Goal: Task Accomplishment & Management: Manage account settings

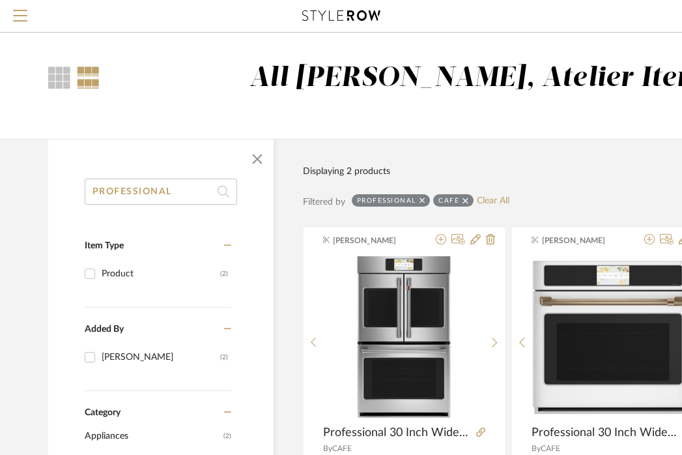
click at [157, 186] on input "PROFESSIONAL" at bounding box center [161, 191] width 152 height 26
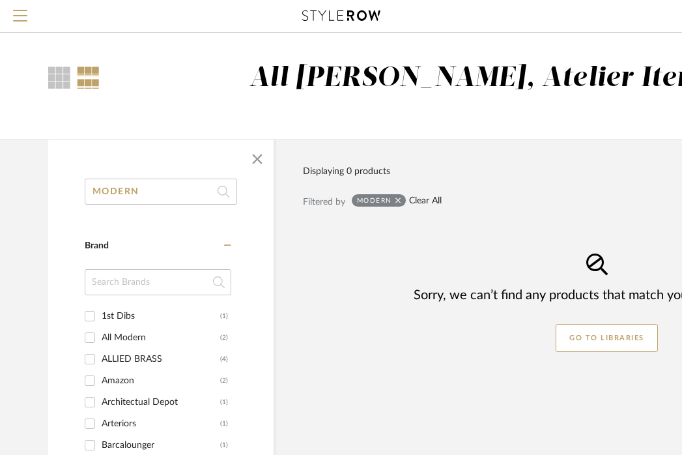
type input "MODERN"
click at [429, 203] on link "Clear All" at bounding box center [425, 200] width 33 height 11
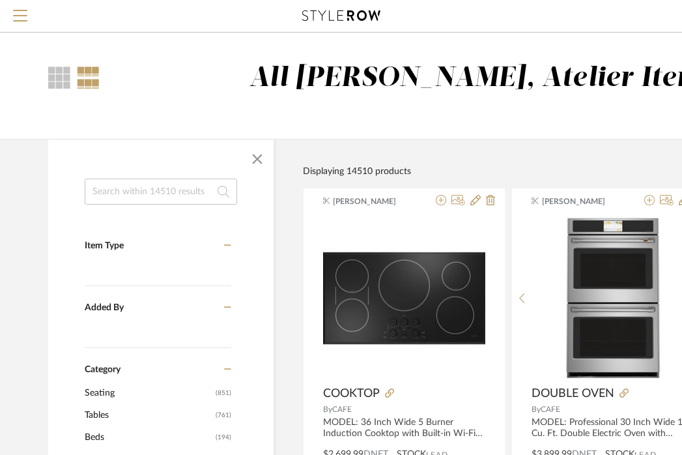
click at [178, 195] on input at bounding box center [161, 191] width 152 height 26
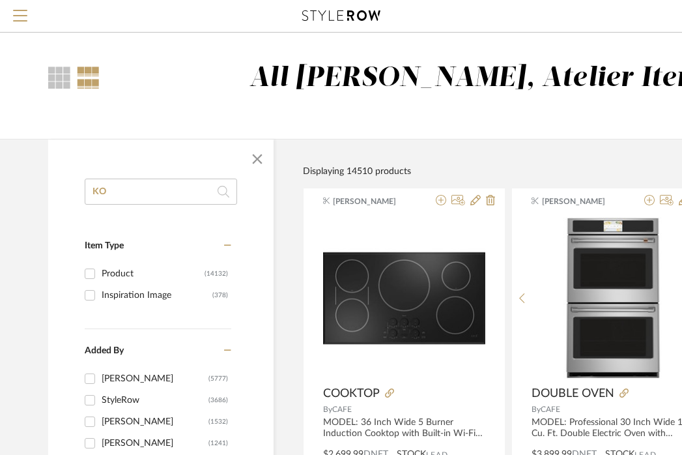
type input "K"
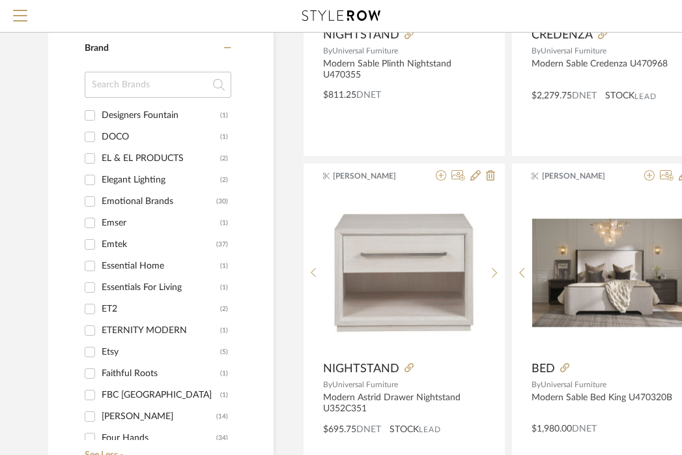
scroll to position [495, 0]
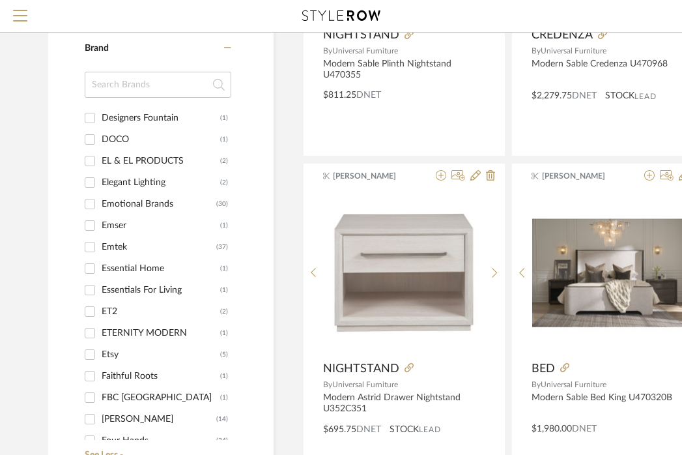
type input "MODERN"
click at [106, 240] on div "Emtek" at bounding box center [159, 246] width 115 height 21
click at [100, 240] on input "Emtek (37)" at bounding box center [89, 246] width 21 height 21
checkbox input "true"
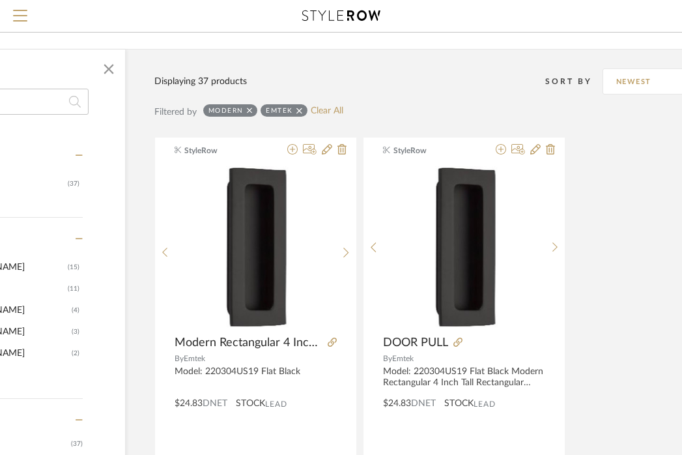
scroll to position [0, 148]
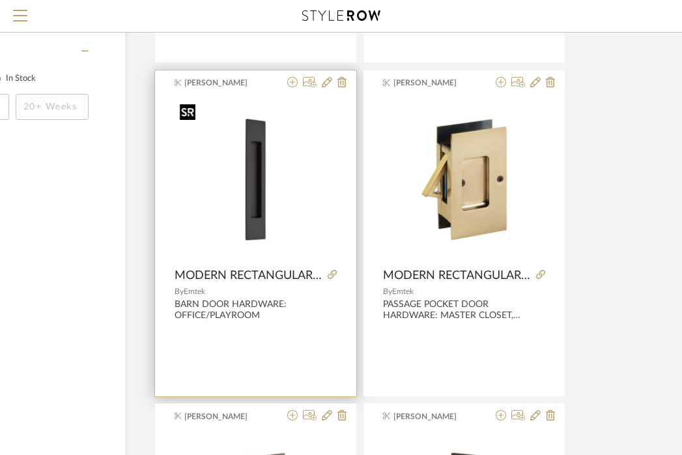
click at [255, 175] on img "0" at bounding box center [256, 179] width 162 height 162
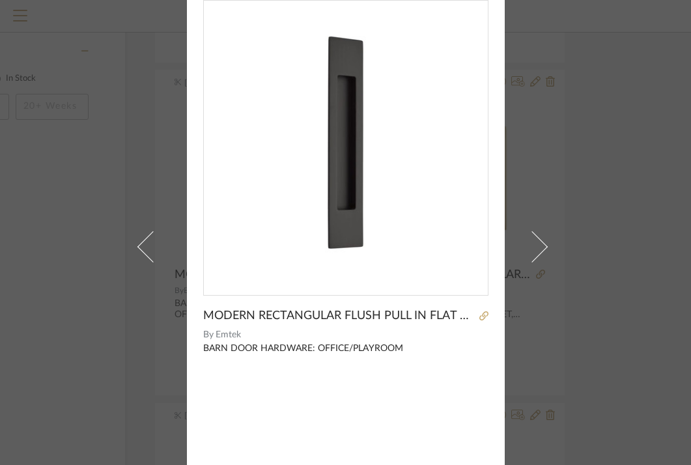
scroll to position [0, 0]
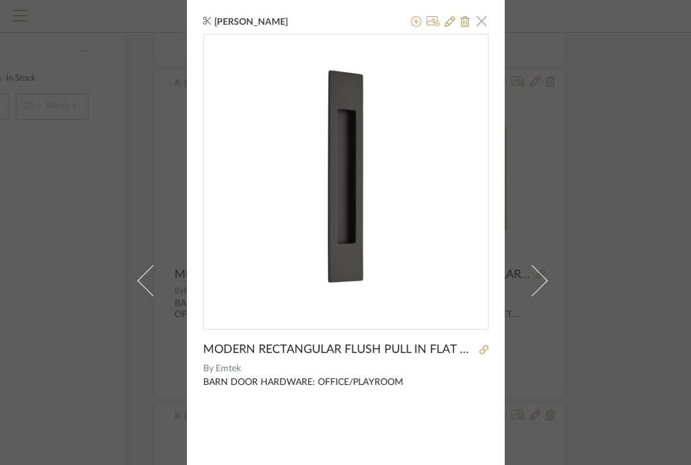
click at [474, 17] on span "button" at bounding box center [482, 21] width 26 height 26
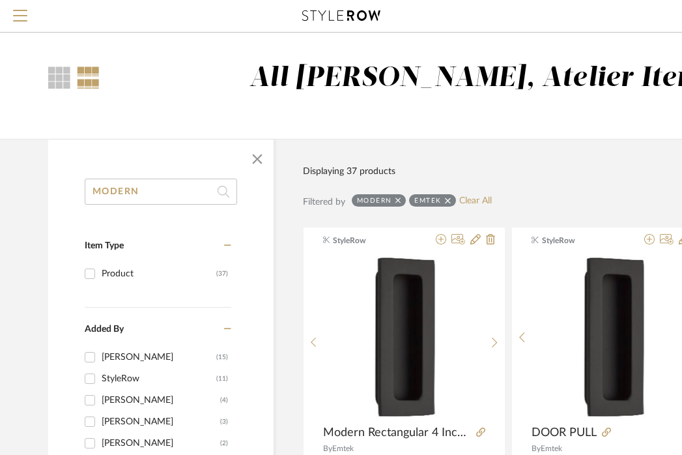
click at [130, 188] on input "MODERN" at bounding box center [161, 191] width 152 height 26
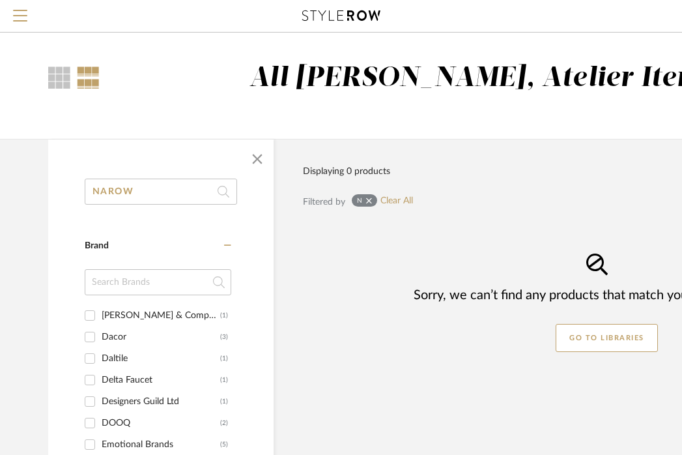
scroll to position [538, 0]
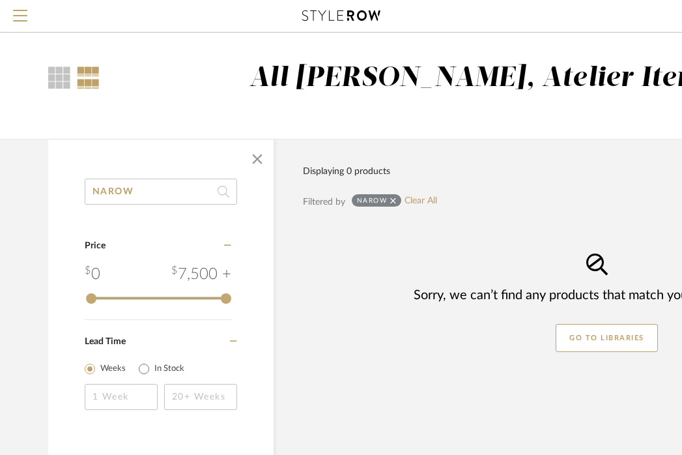
click at [115, 192] on input "NAROW" at bounding box center [161, 191] width 152 height 26
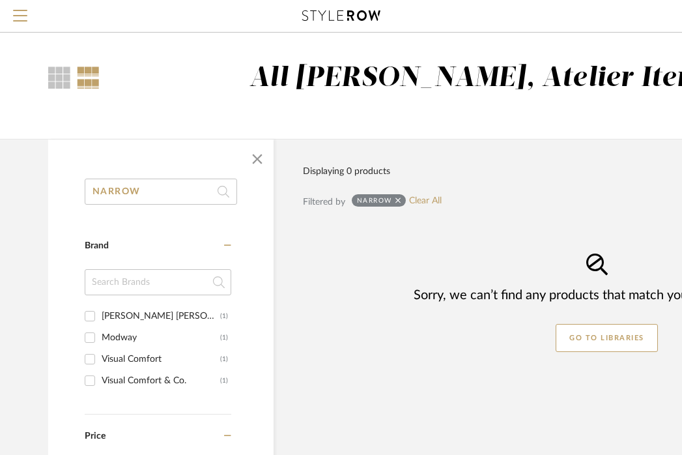
type input "NARROW"
click at [397, 198] on icon at bounding box center [398, 200] width 6 height 9
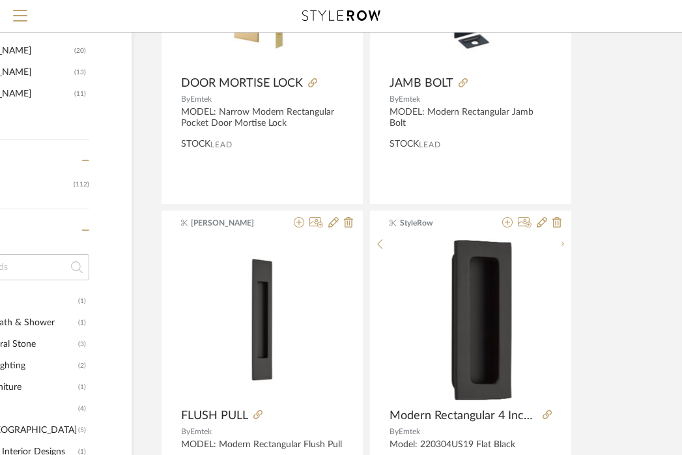
scroll to position [525, 142]
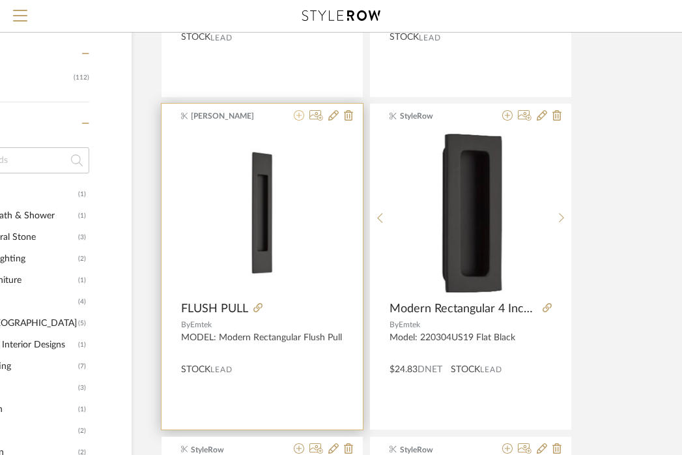
click at [298, 115] on icon at bounding box center [299, 115] width 10 height 10
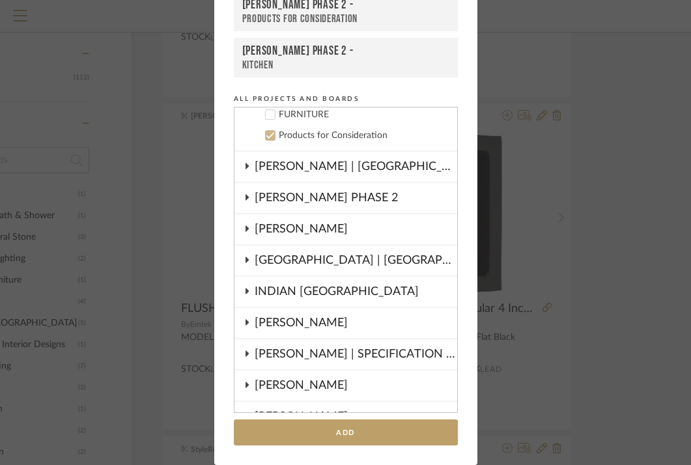
scroll to position [761, 0]
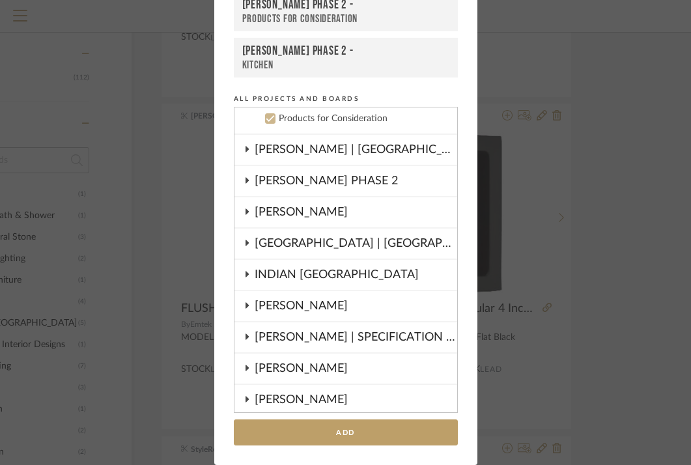
click at [298, 121] on div "Products for Consideration" at bounding box center [363, 118] width 168 height 11
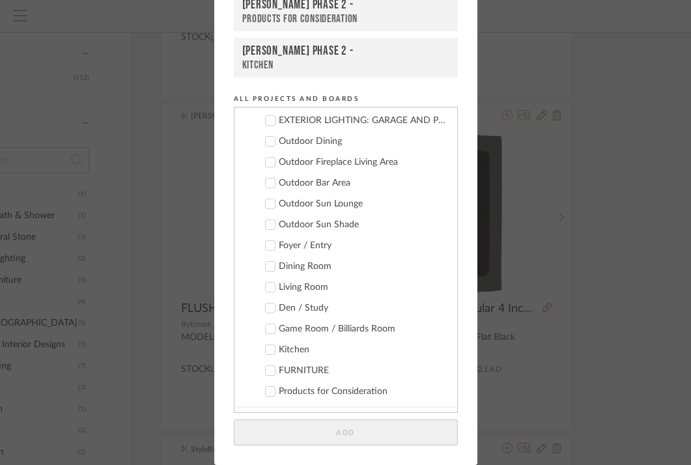
scroll to position [516, 0]
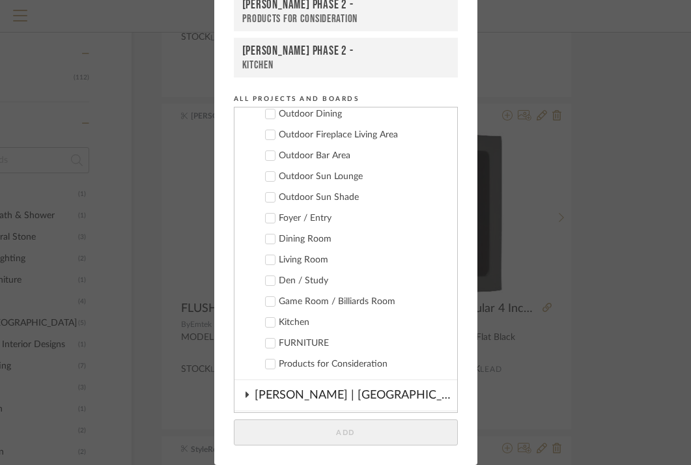
click at [292, 359] on div "Products for Consideration" at bounding box center [363, 364] width 168 height 11
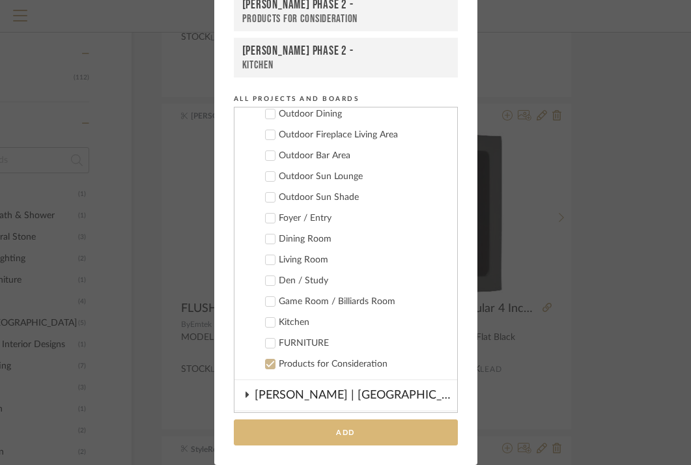
click at [327, 434] on button "Add" at bounding box center [346, 432] width 224 height 27
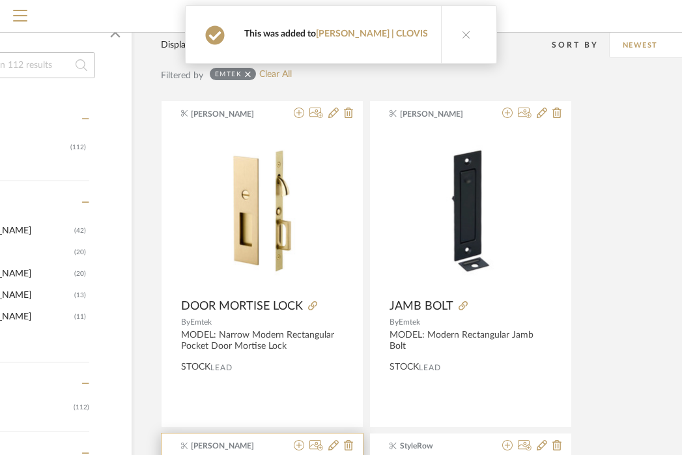
scroll to position [113, 142]
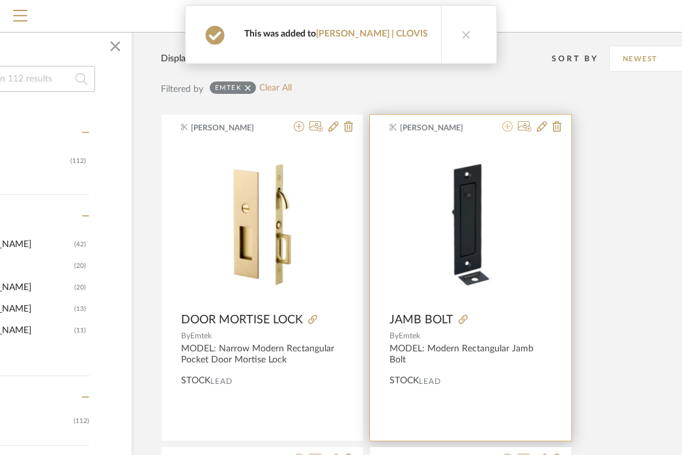
click at [505, 127] on icon at bounding box center [507, 126] width 10 height 10
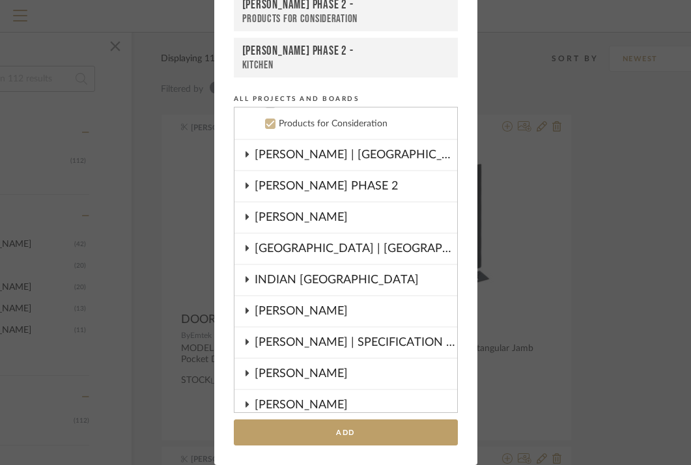
scroll to position [761, 0]
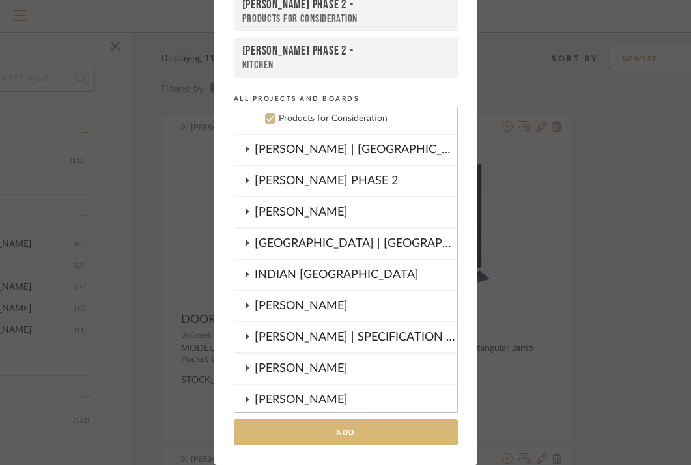
click at [365, 435] on button "Add" at bounding box center [346, 432] width 224 height 27
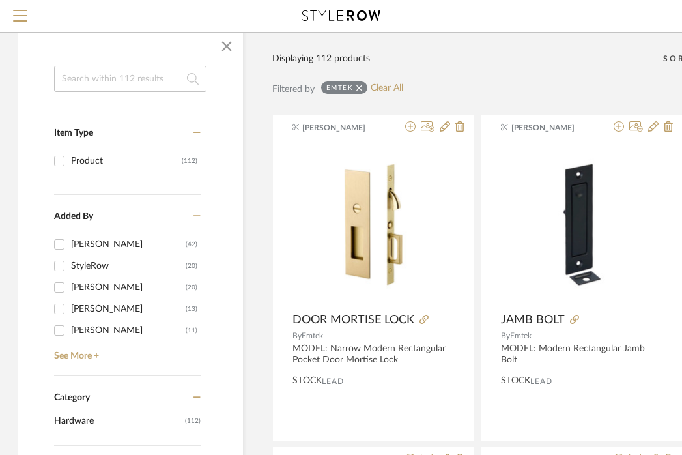
scroll to position [113, 1]
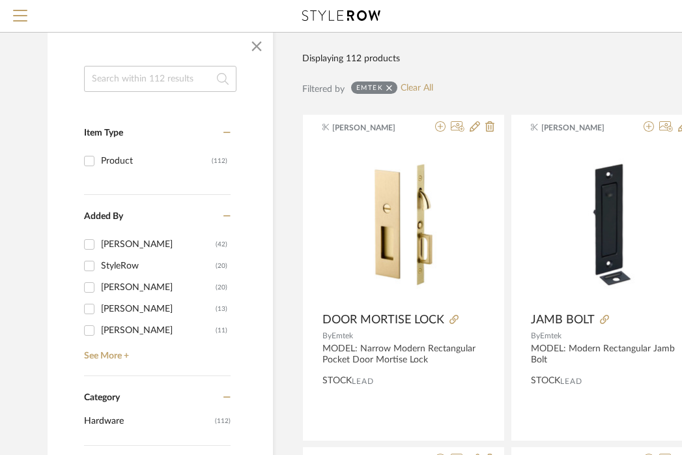
click at [157, 79] on input at bounding box center [160, 79] width 152 height 26
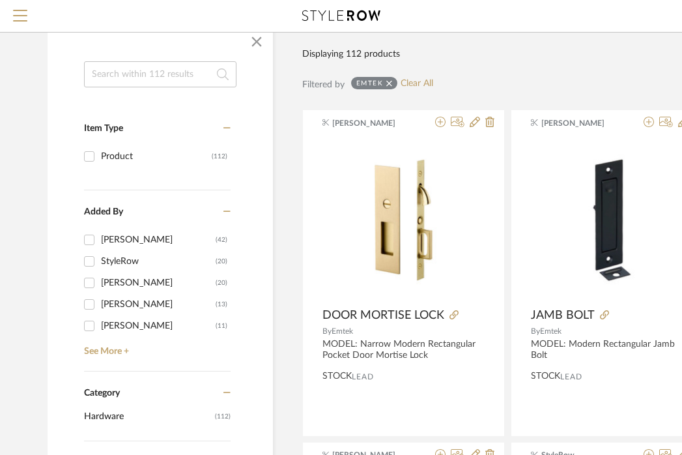
scroll to position [62, 1]
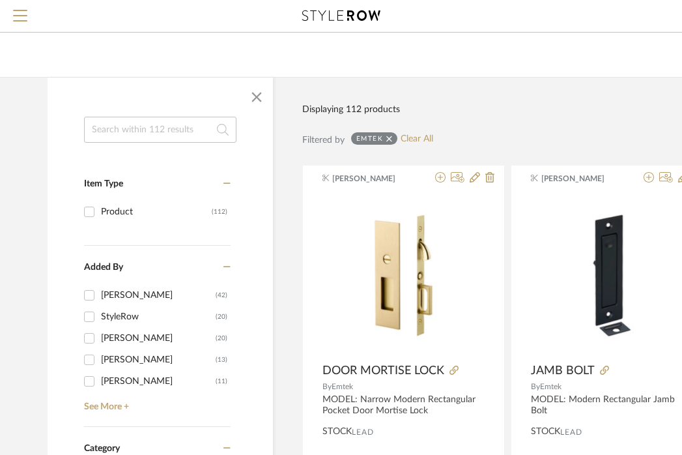
click at [388, 139] on icon at bounding box center [389, 138] width 6 height 6
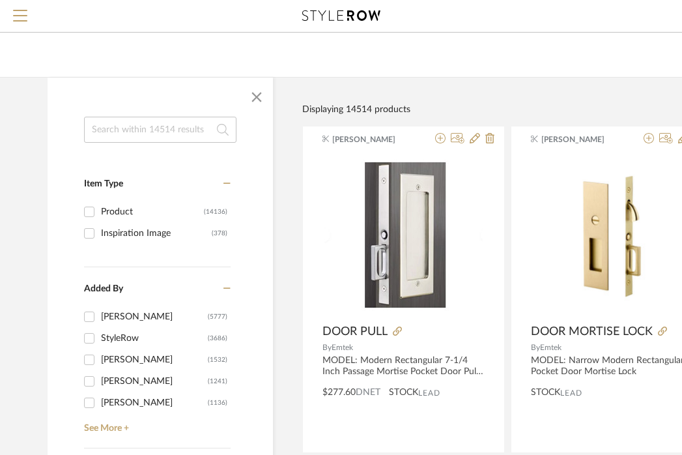
click at [169, 135] on input at bounding box center [160, 130] width 152 height 26
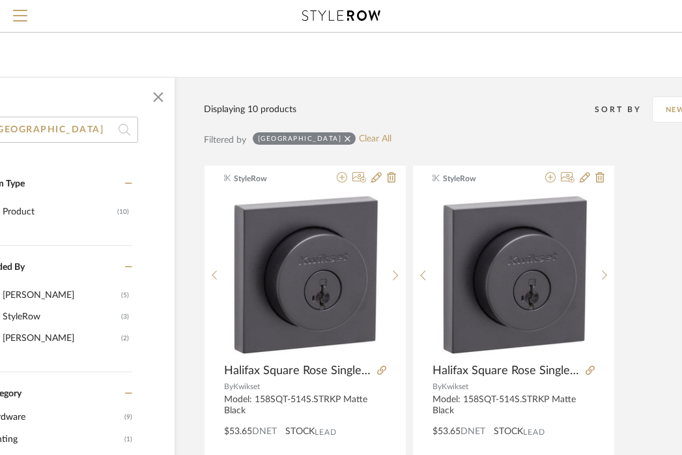
scroll to position [62, 100]
type input "[GEOGRAPHIC_DATA]"
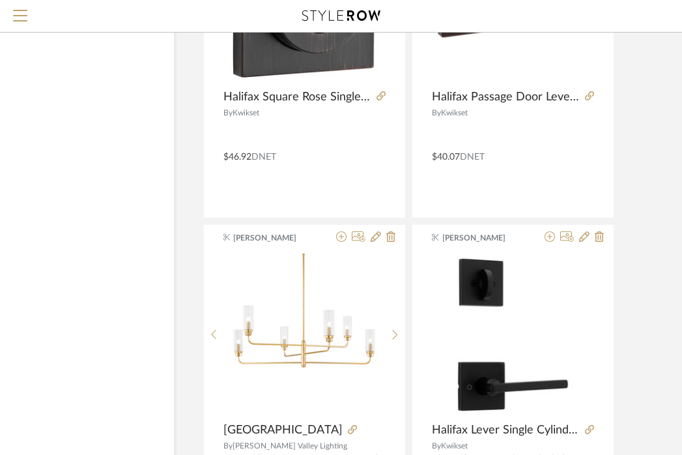
scroll to position [1246, 100]
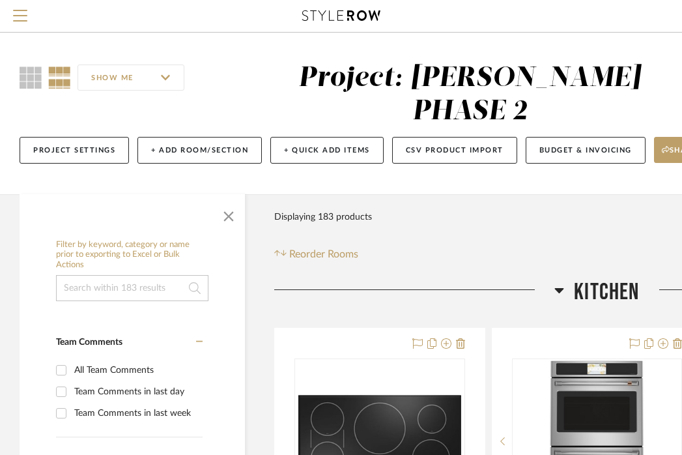
scroll to position [0, 256]
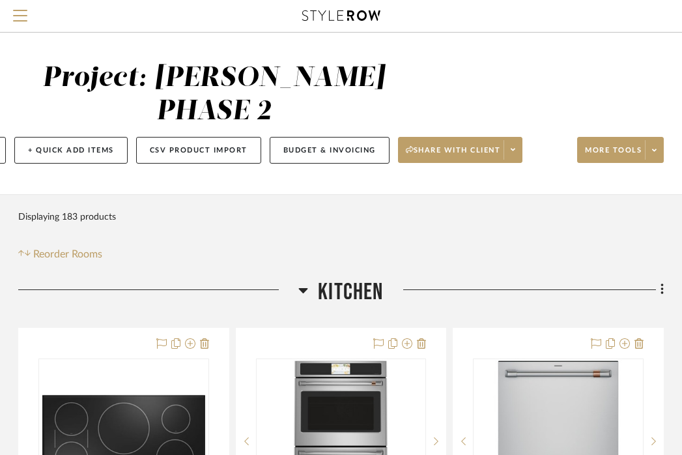
click at [355, 278] on span "Kitchen" at bounding box center [350, 292] width 65 height 28
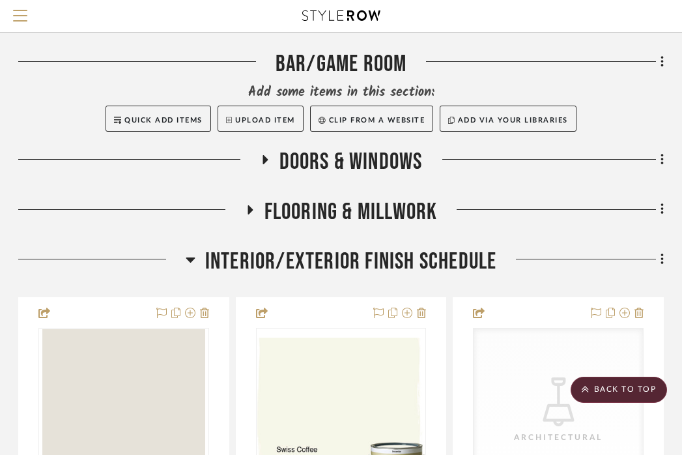
scroll to position [410, 256]
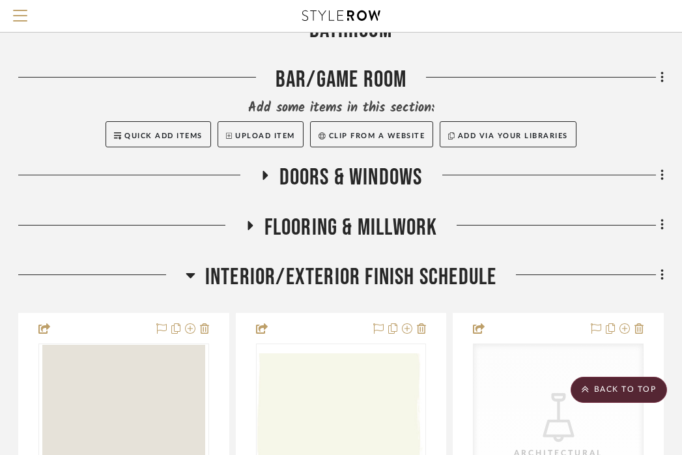
click at [343, 163] on span "DOORS & WINDOWS" at bounding box center [350, 177] width 143 height 28
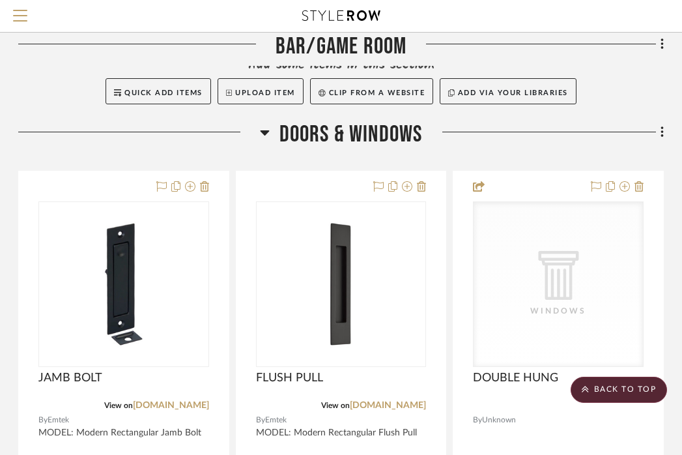
scroll to position [471, 256]
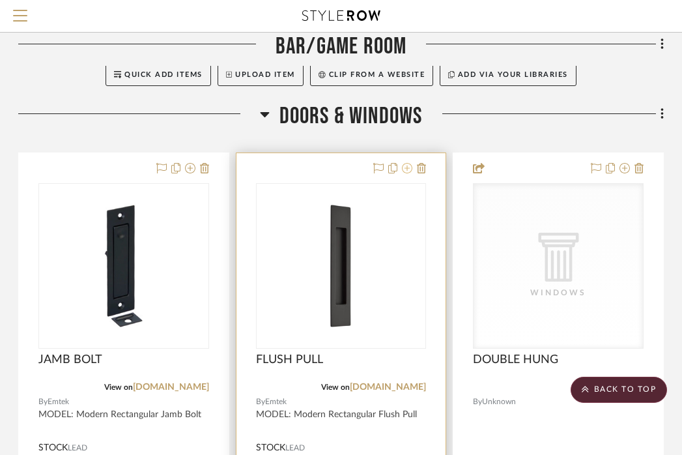
click at [405, 163] on icon at bounding box center [407, 168] width 10 height 10
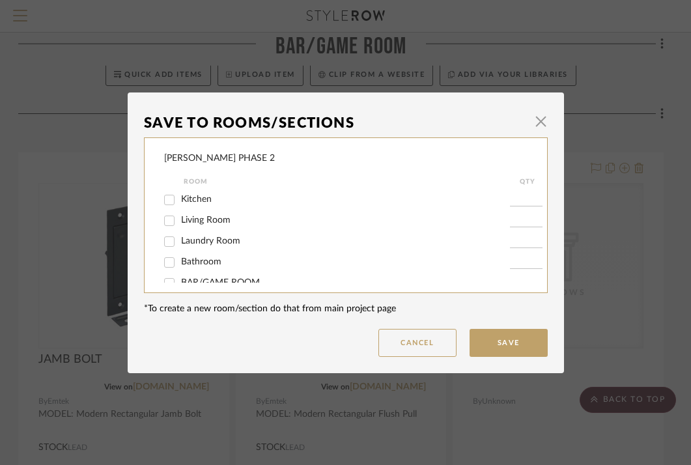
scroll to position [81, 0]
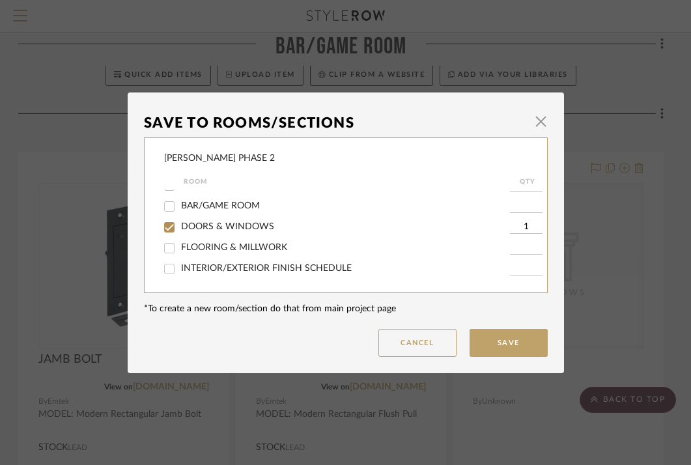
click at [255, 226] on span "DOORS & WINDOWS" at bounding box center [227, 226] width 93 height 9
click at [180, 226] on input "DOORS & WINDOWS" at bounding box center [169, 227] width 21 height 21
checkbox input "false"
click at [255, 226] on span "DOORS & WINDOWS" at bounding box center [227, 226] width 93 height 9
click at [180, 226] on input "DOORS & WINDOWS" at bounding box center [169, 227] width 21 height 21
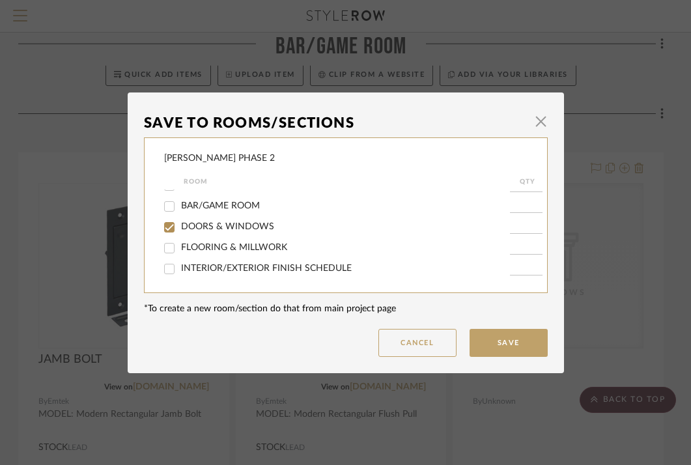
checkbox input "true"
type input "1"
click at [531, 130] on span "button" at bounding box center [541, 122] width 26 height 26
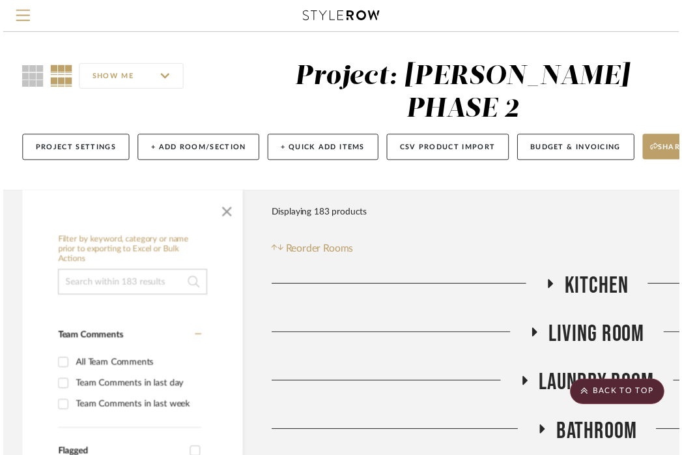
scroll to position [471, 256]
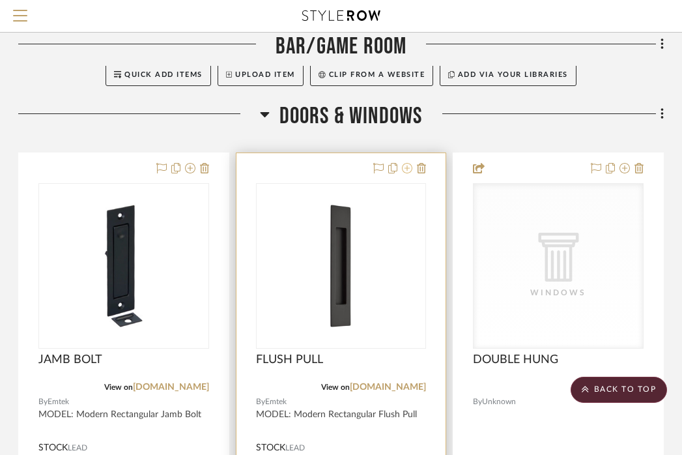
click at [407, 163] on icon at bounding box center [407, 168] width 10 height 10
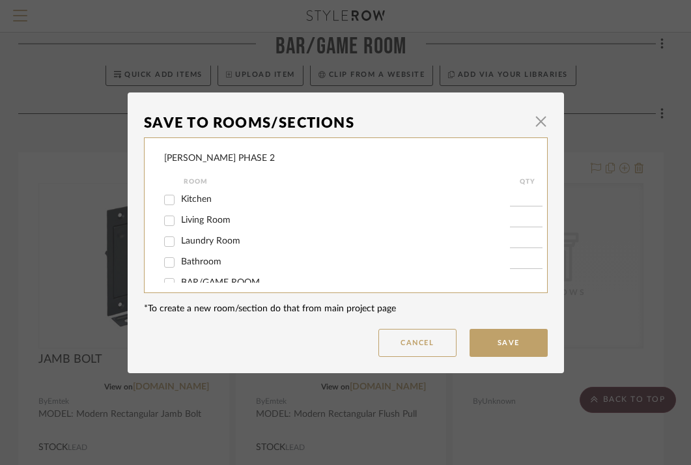
scroll to position [81, 0]
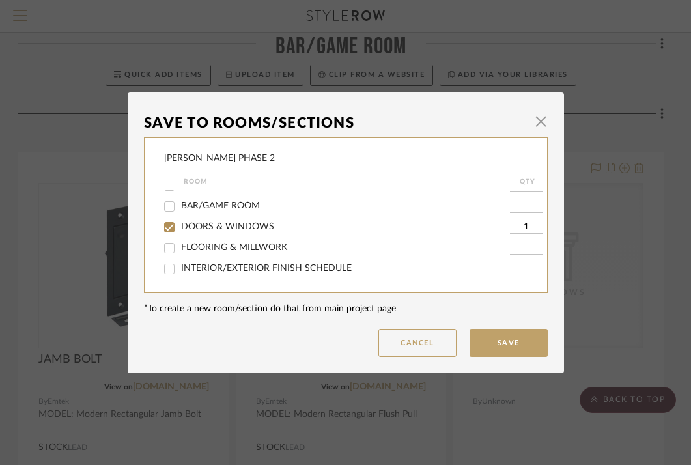
click at [236, 231] on span "DOORS & WINDOWS" at bounding box center [227, 226] width 93 height 9
click at [180, 231] on input "DOORS & WINDOWS" at bounding box center [169, 227] width 21 height 21
checkbox input "false"
click at [506, 338] on button "Save" at bounding box center [509, 343] width 78 height 28
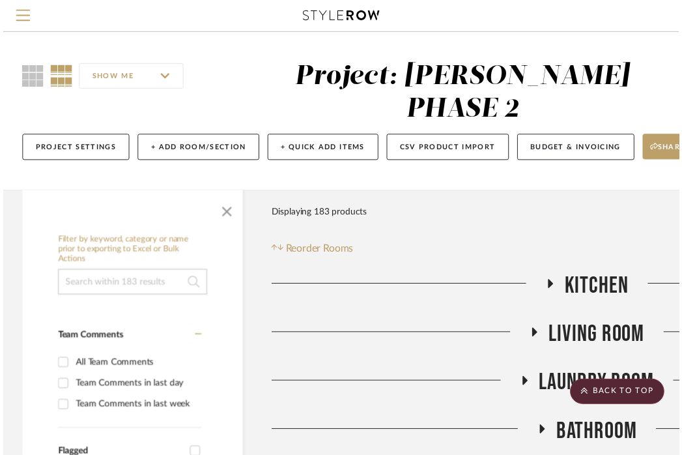
scroll to position [471, 256]
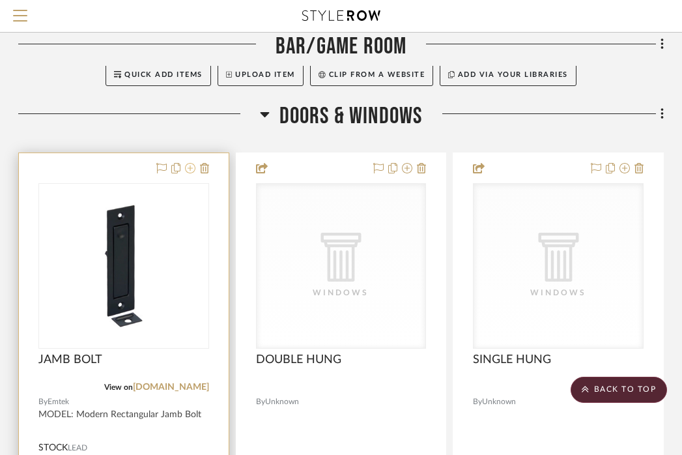
click at [187, 163] on icon at bounding box center [190, 168] width 10 height 10
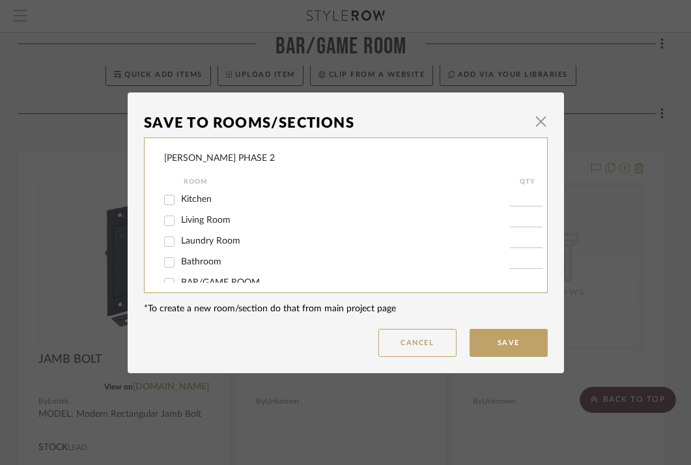
scroll to position [81, 0]
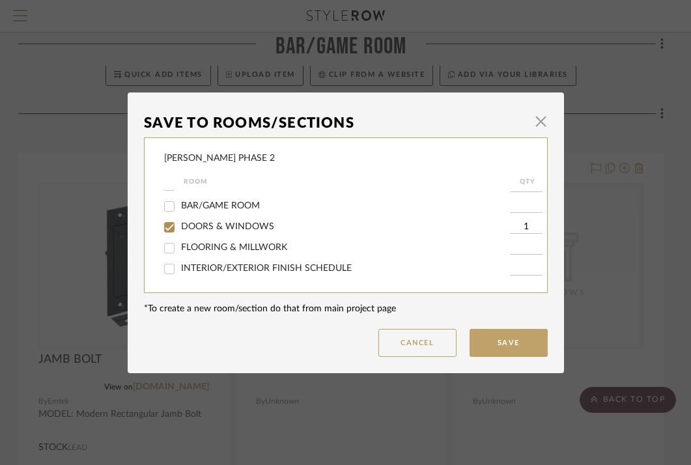
click at [206, 222] on span "DOORS & WINDOWS" at bounding box center [227, 226] width 93 height 9
click at [180, 221] on input "DOORS & WINDOWS" at bounding box center [169, 227] width 21 height 21
checkbox input "false"
click at [516, 345] on button "Save" at bounding box center [509, 343] width 78 height 28
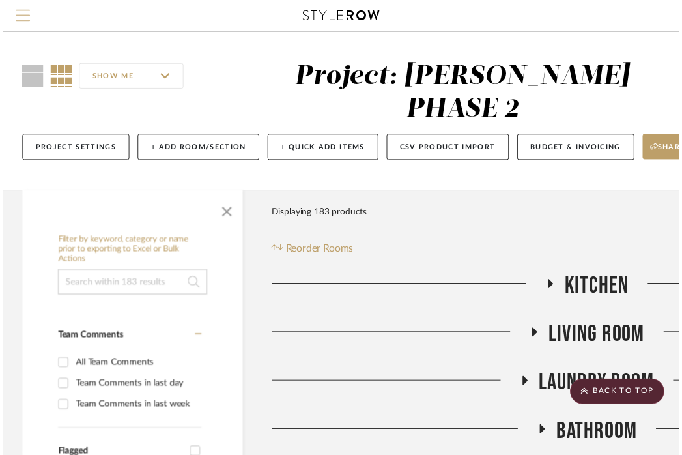
scroll to position [471, 256]
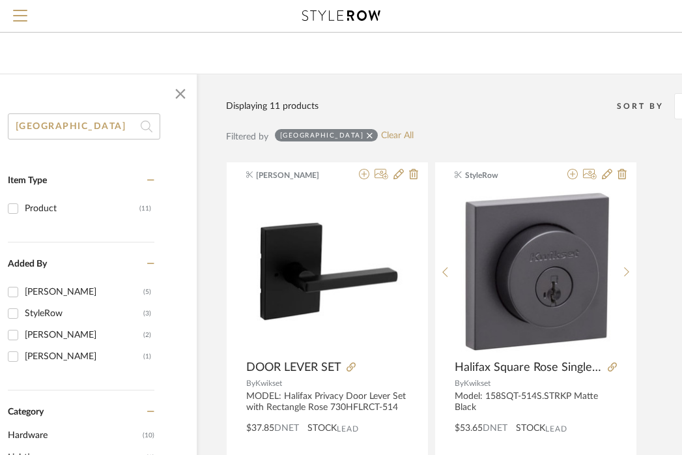
scroll to position [77, 77]
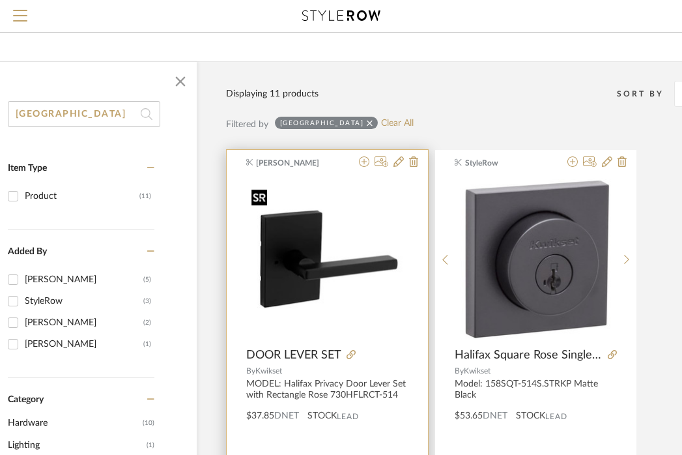
click at [351, 266] on img "0" at bounding box center [327, 259] width 162 height 151
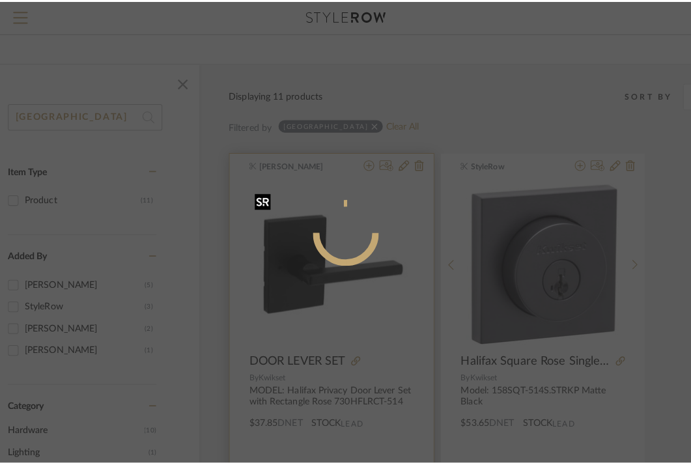
scroll to position [0, 0]
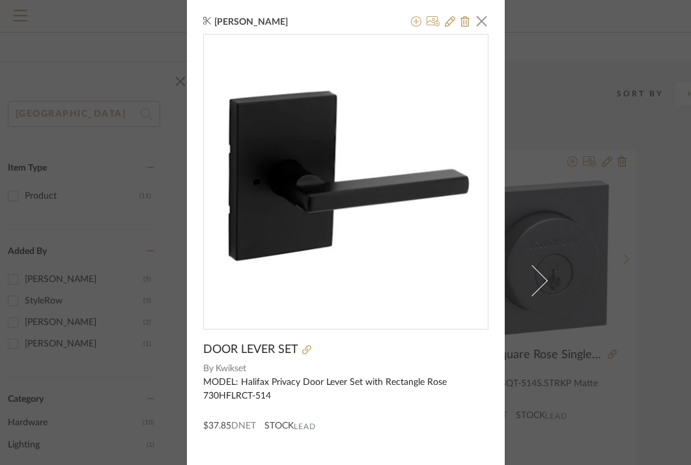
click at [240, 348] on span "DOOR LEVER SET" at bounding box center [250, 350] width 95 height 14
click at [445, 15] on button at bounding box center [450, 22] width 10 height 16
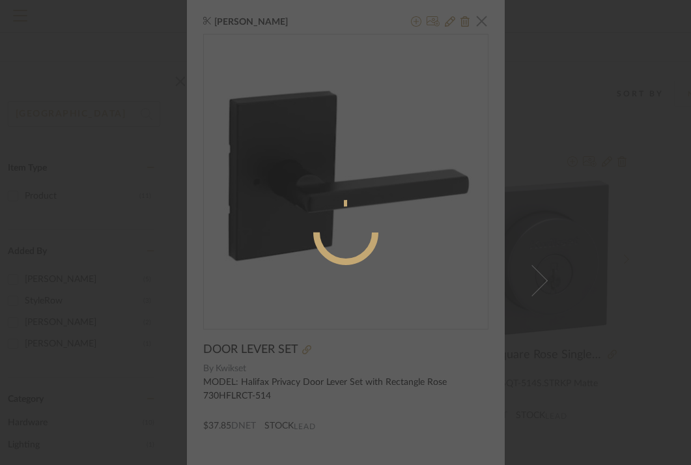
radio input "true"
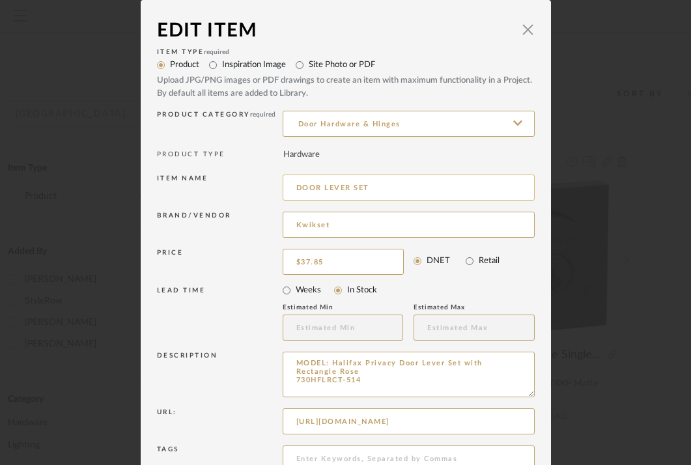
click at [287, 190] on input "DOOR LEVER SET" at bounding box center [409, 188] width 252 height 26
type input "PRIVACY DOOR LEVER SET"
click at [242, 208] on div "Brand/Vendor Kwikset" at bounding box center [346, 226] width 378 height 37
click at [526, 32] on span "button" at bounding box center [528, 29] width 26 height 26
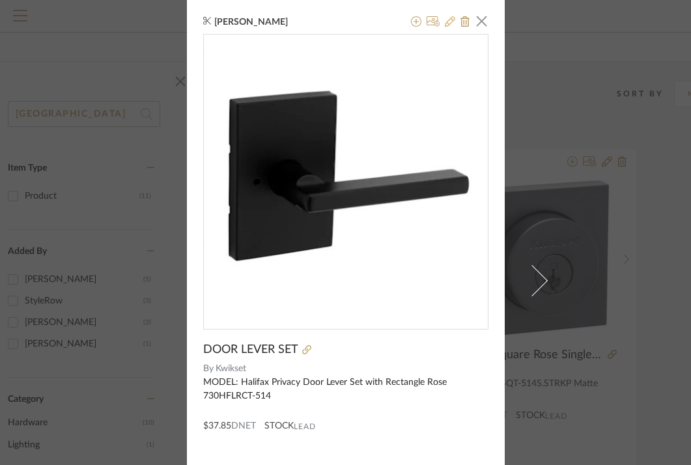
click at [445, 19] on icon at bounding box center [450, 21] width 10 height 10
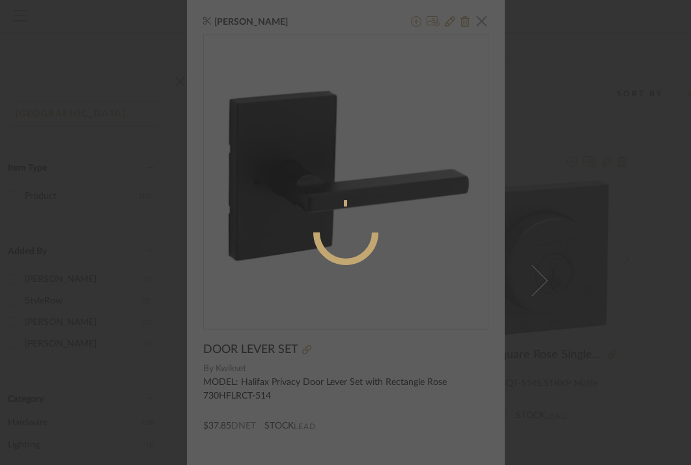
radio input "true"
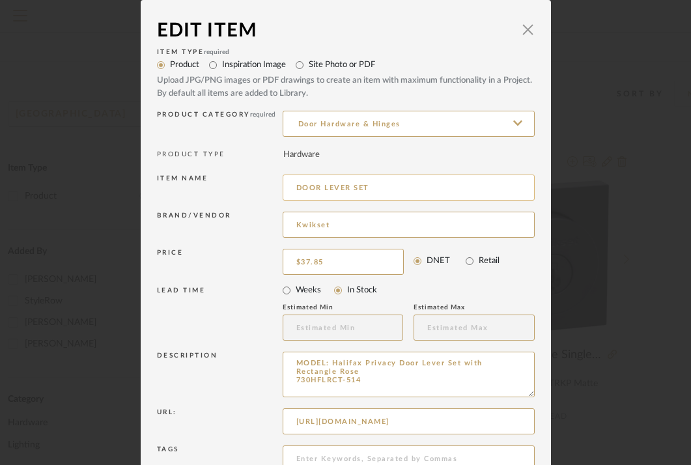
click at [289, 190] on input "DOOR LEVER SET" at bounding box center [409, 188] width 252 height 26
type input "PRIVACY DOOR LEVER SET"
click at [242, 256] on div "Price" at bounding box center [220, 260] width 126 height 22
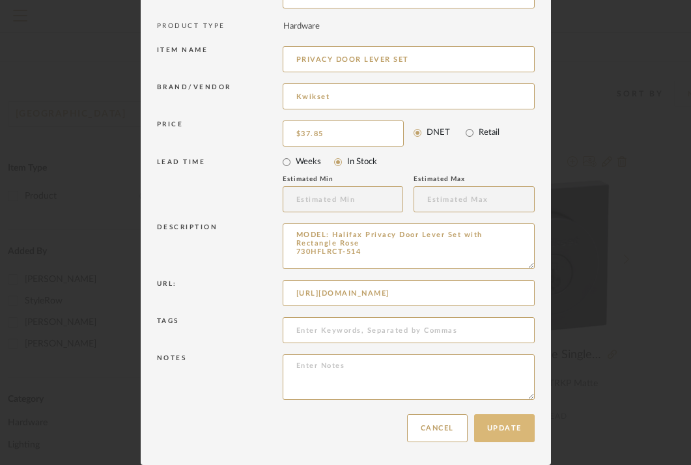
click at [486, 441] on button "Update" at bounding box center [504, 428] width 61 height 28
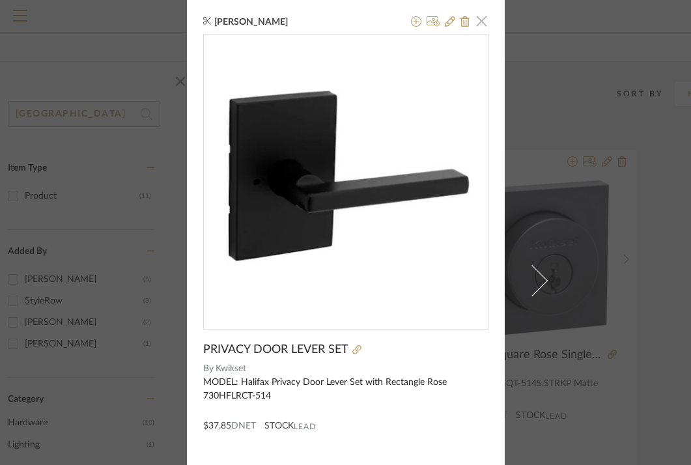
click at [477, 26] on span "button" at bounding box center [482, 21] width 26 height 26
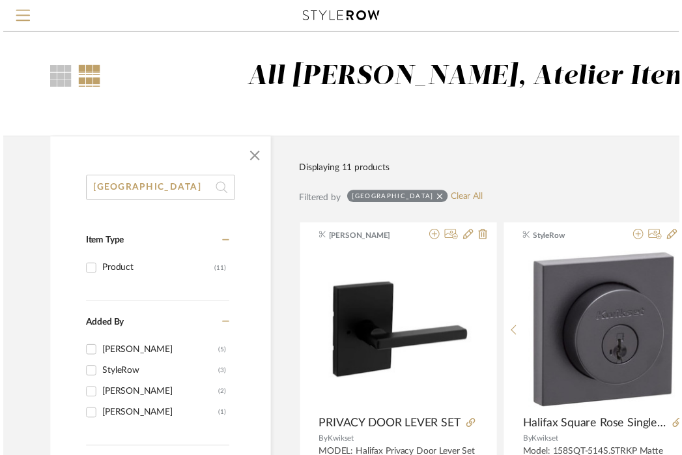
scroll to position [77, 77]
